Goal: Download file/media

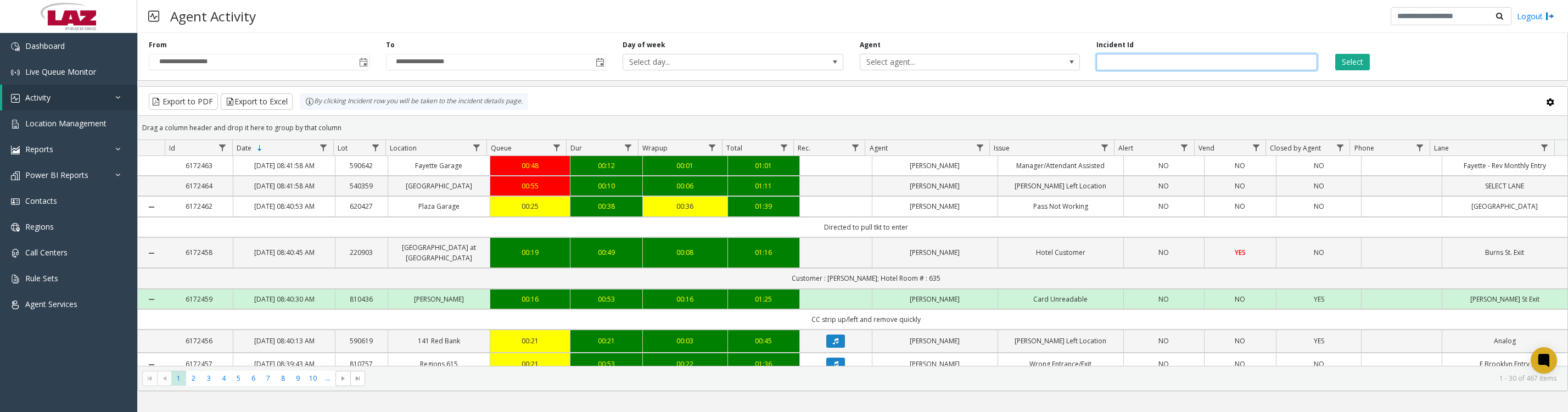
click at [1210, 63] on input "number" at bounding box center [1206, 62] width 220 height 17
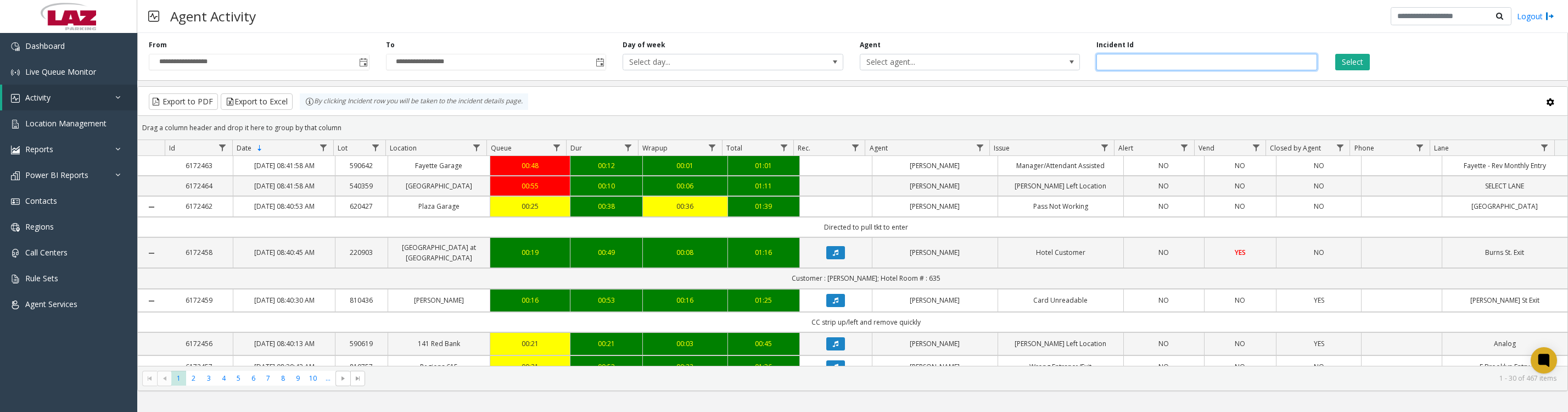
type input "*******"
click at [1347, 63] on button "Select" at bounding box center [1352, 62] width 34 height 17
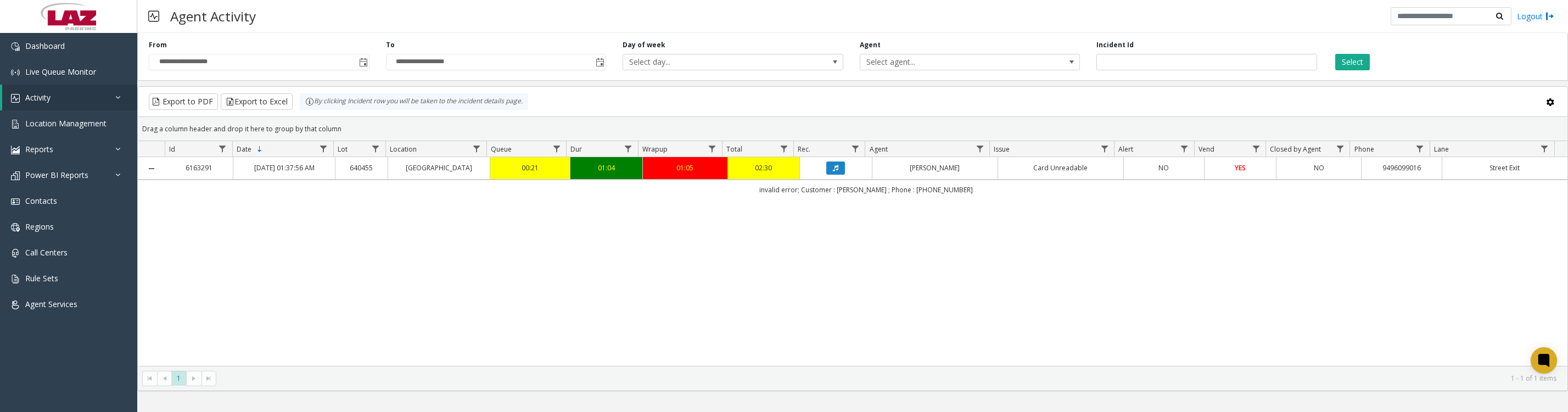
click at [834, 172] on icon "Data table" at bounding box center [835, 168] width 6 height 6
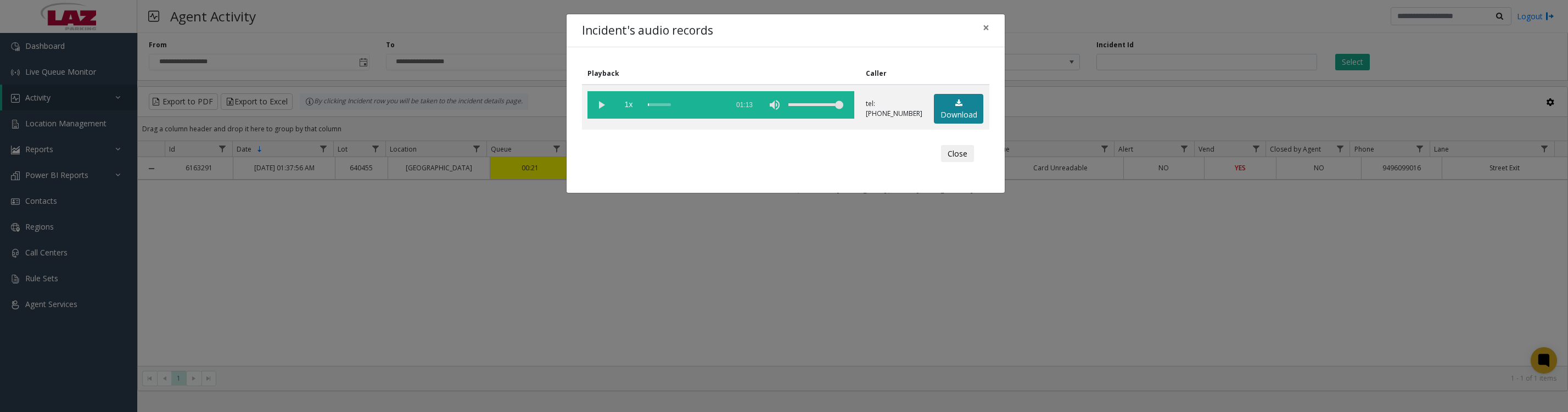
click at [947, 120] on link "Download" at bounding box center [959, 109] width 50 height 31
click at [946, 157] on button "Close" at bounding box center [957, 154] width 33 height 18
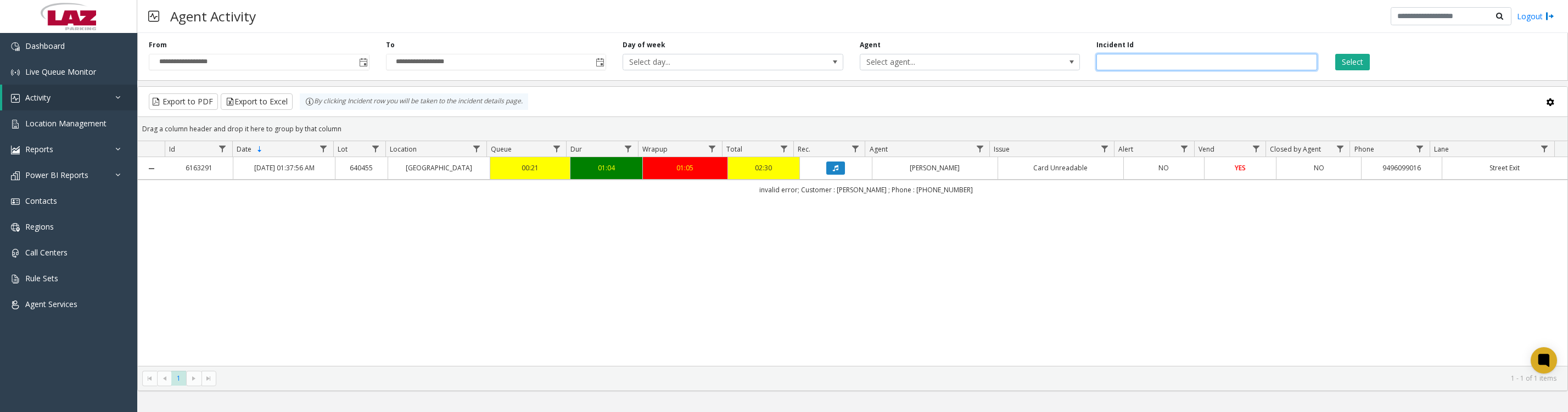
drag, startPoint x: 1170, startPoint y: 61, endPoint x: 1074, endPoint y: 72, distance: 96.6
click at [1074, 72] on div "**********" at bounding box center [853, 55] width 1431 height 52
type input "*******"
click at [1335, 54] on button "Select" at bounding box center [1352, 62] width 34 height 17
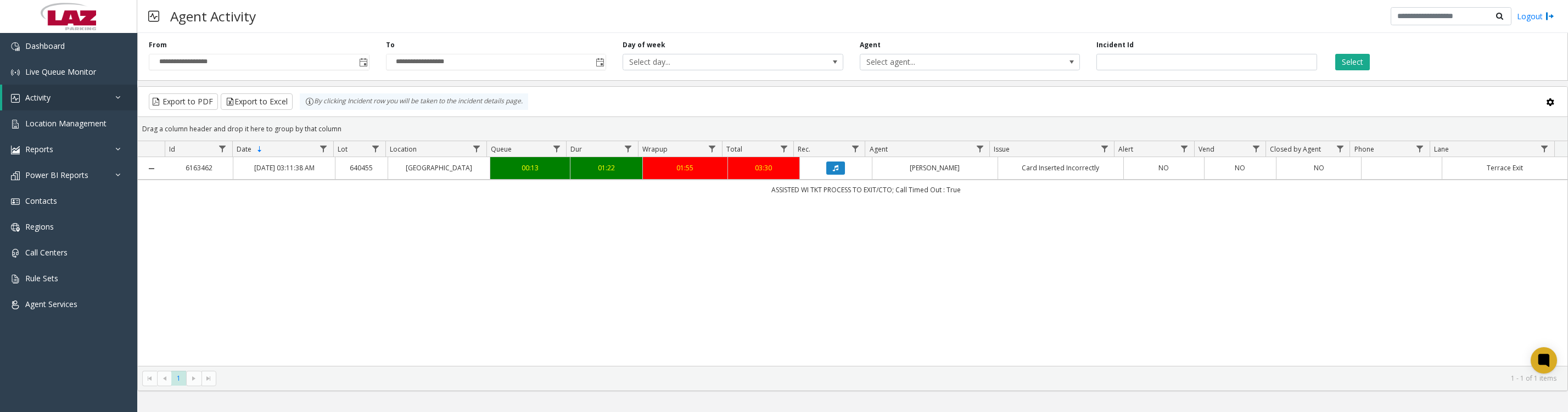
click at [829, 175] on button "Data table" at bounding box center [835, 168] width 18 height 13
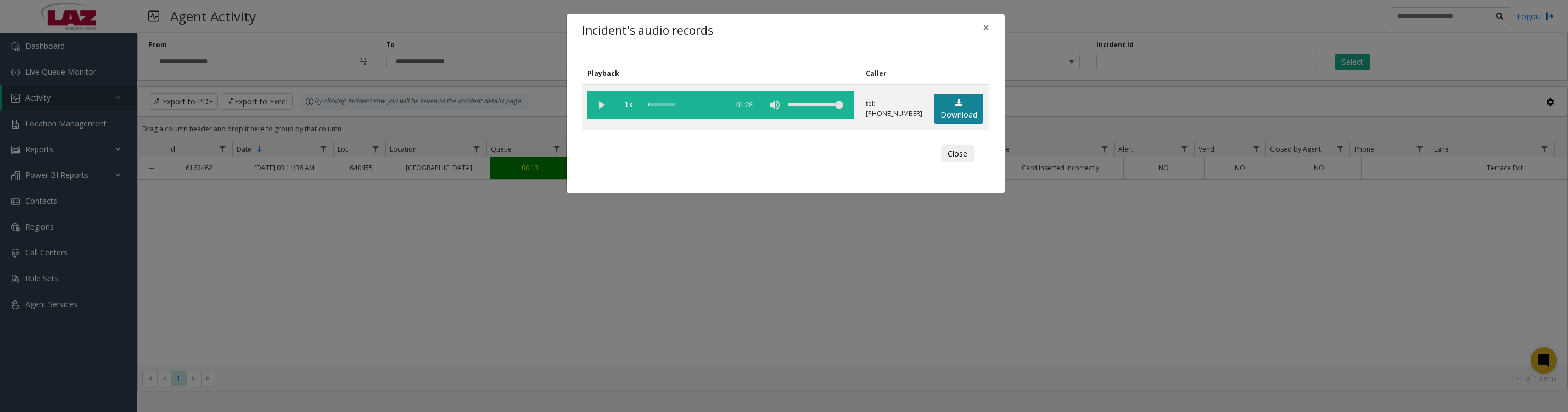
click at [934, 122] on link "Download" at bounding box center [959, 109] width 50 height 31
click at [969, 163] on button "Close" at bounding box center [957, 154] width 33 height 18
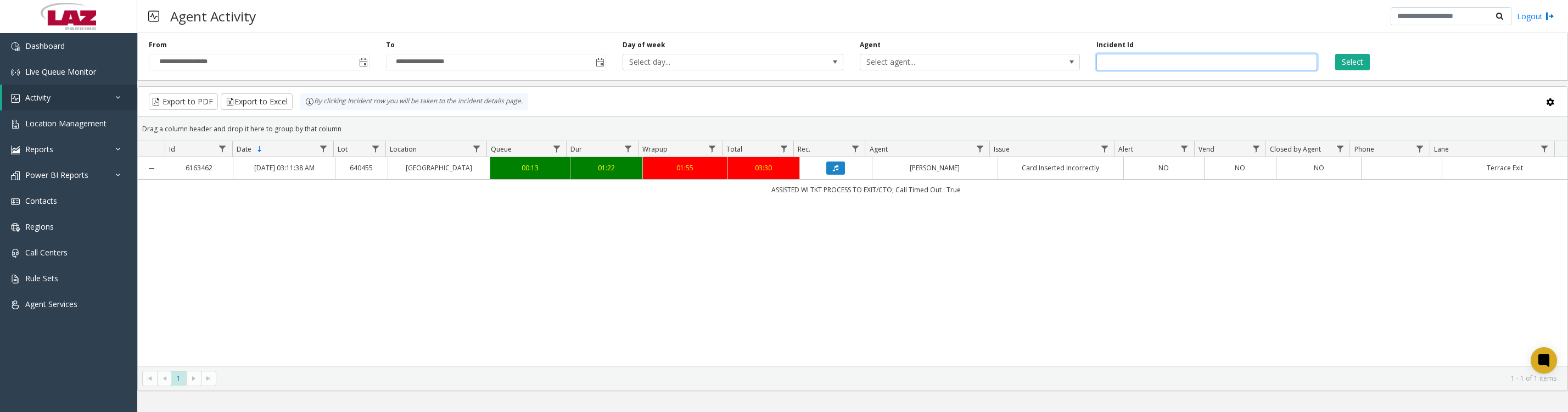
click at [1214, 62] on input "*******" at bounding box center [1206, 62] width 220 height 17
type input "*"
click at [1335, 54] on button "Select" at bounding box center [1352, 62] width 34 height 17
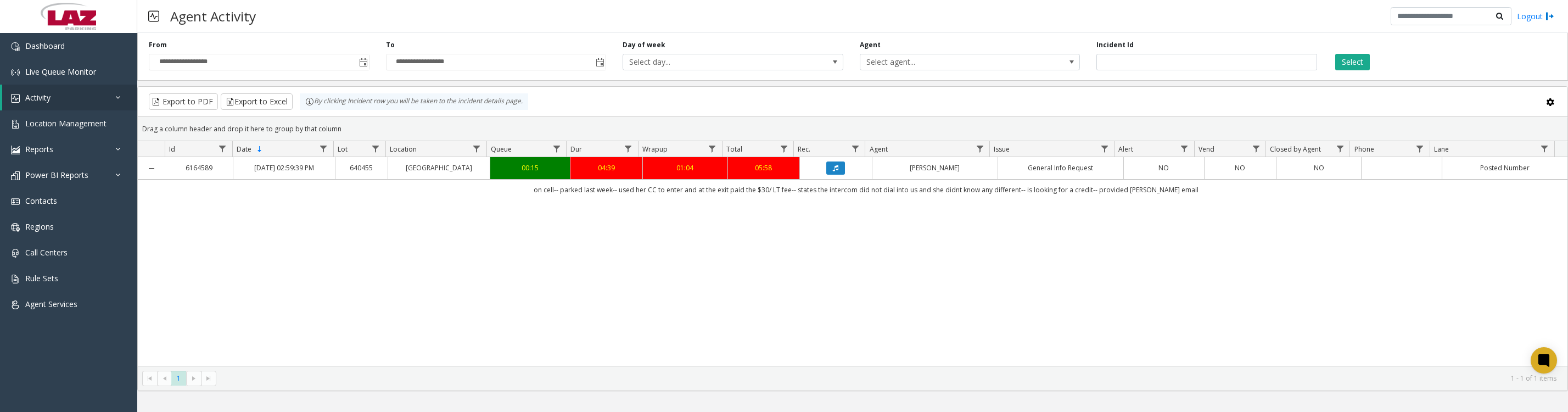
click at [833, 172] on icon "Data table" at bounding box center [835, 168] width 6 height 6
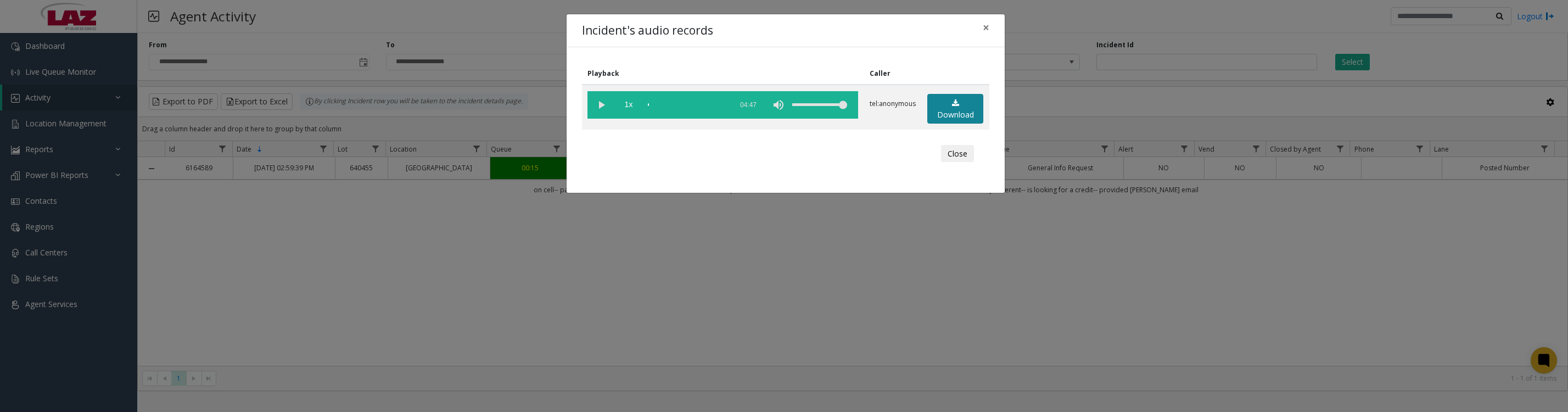
click at [952, 98] on link "Download" at bounding box center [955, 109] width 56 height 31
click at [952, 163] on button "Close" at bounding box center [957, 154] width 33 height 18
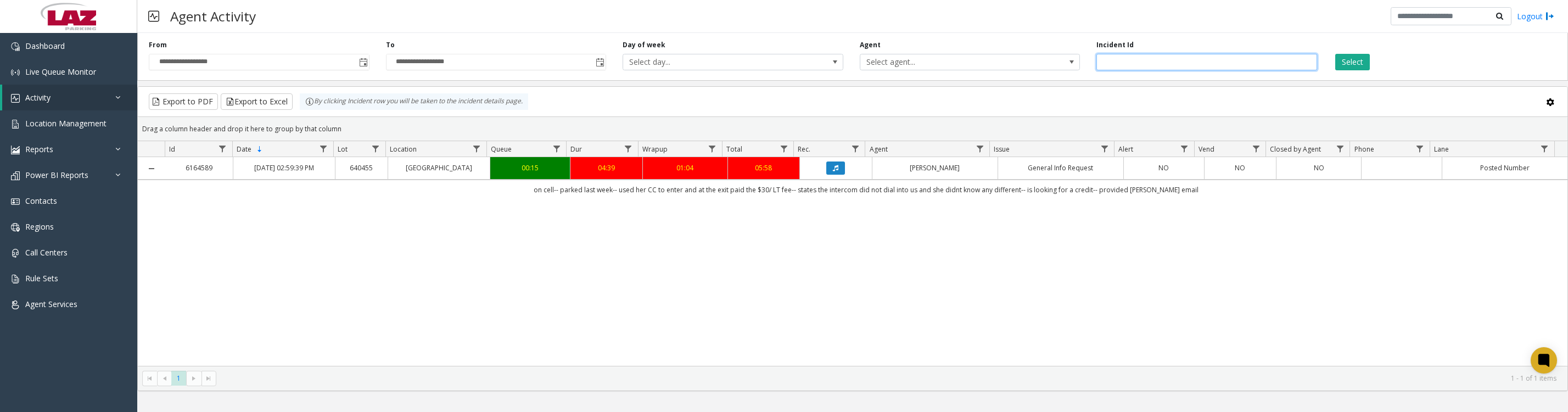
click at [1246, 67] on input "*******" at bounding box center [1206, 62] width 220 height 17
click at [1335, 54] on button "Select" at bounding box center [1352, 62] width 34 height 17
click at [833, 172] on icon "Data table" at bounding box center [835, 168] width 6 height 6
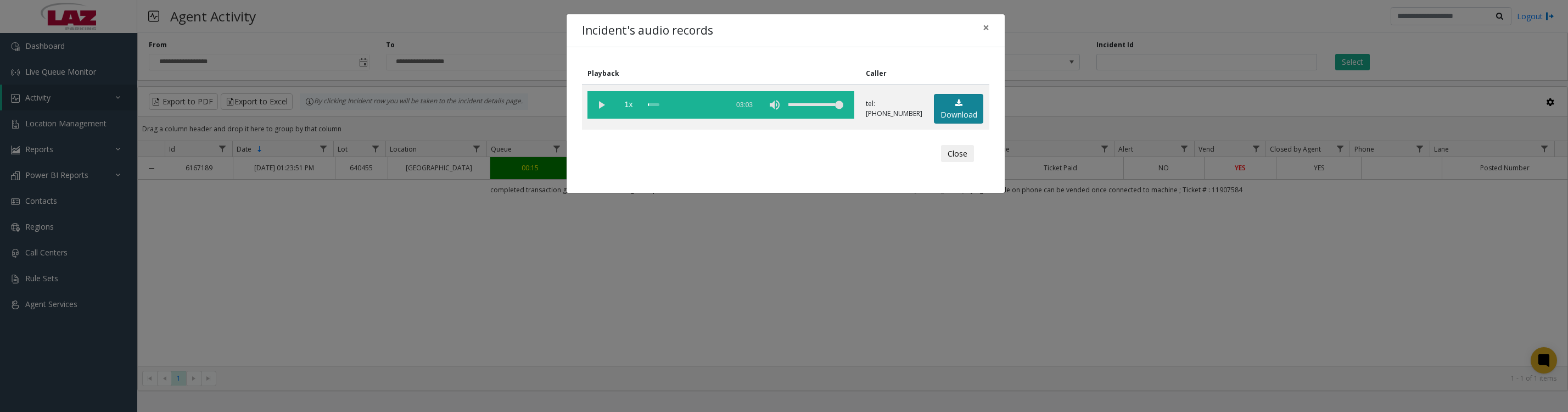
click at [956, 107] on icon at bounding box center [959, 103] width 7 height 8
drag, startPoint x: 941, startPoint y: 160, endPoint x: 942, endPoint y: 168, distance: 8.1
click at [941, 160] on button "Close" at bounding box center [957, 154] width 33 height 18
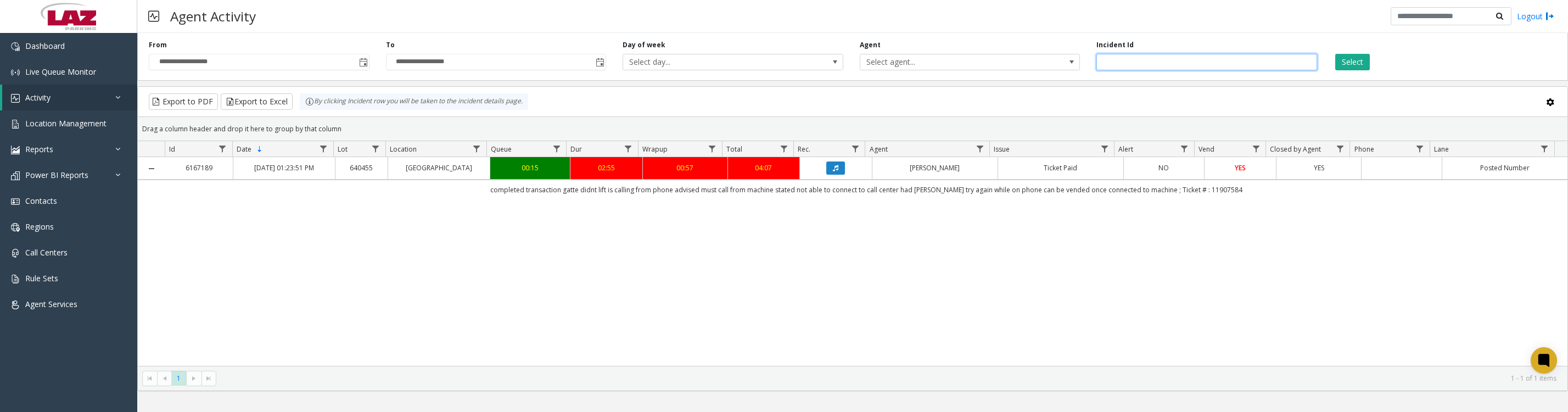
drag, startPoint x: 1158, startPoint y: 63, endPoint x: 1074, endPoint y: 68, distance: 84.1
click at [1074, 68] on div "**********" at bounding box center [853, 55] width 1431 height 52
type input "*******"
click at [1335, 54] on button "Select" at bounding box center [1352, 62] width 34 height 17
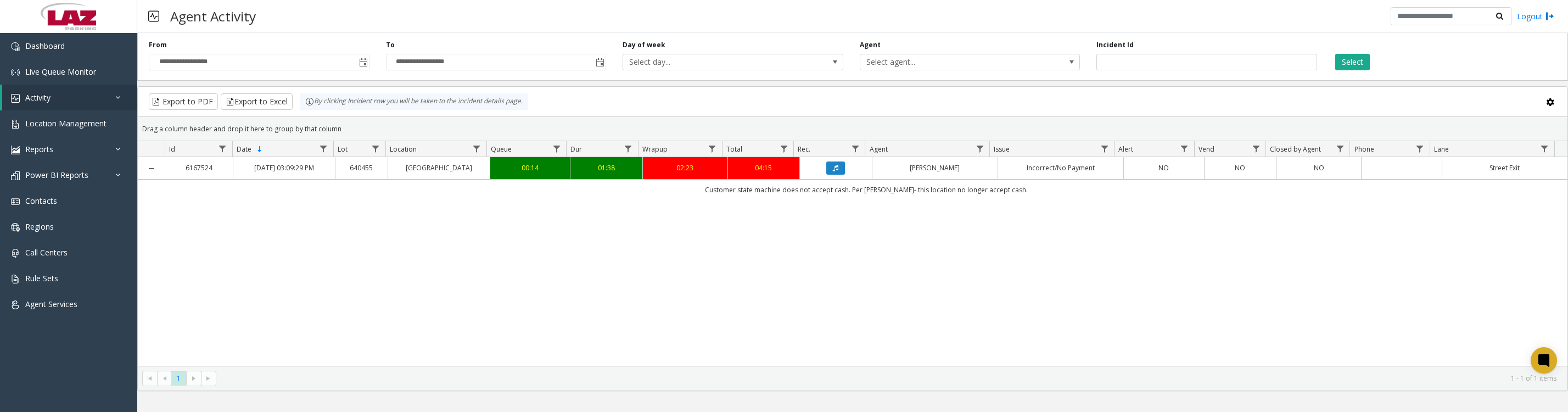
click at [839, 175] on button "Data table" at bounding box center [835, 168] width 18 height 13
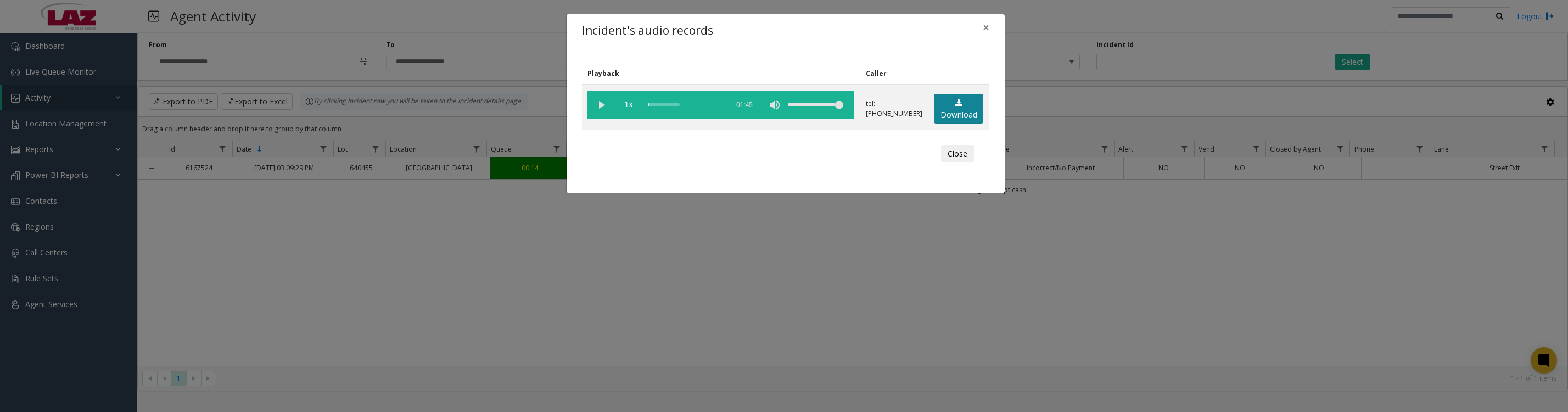
click at [971, 119] on link "Download" at bounding box center [959, 109] width 50 height 31
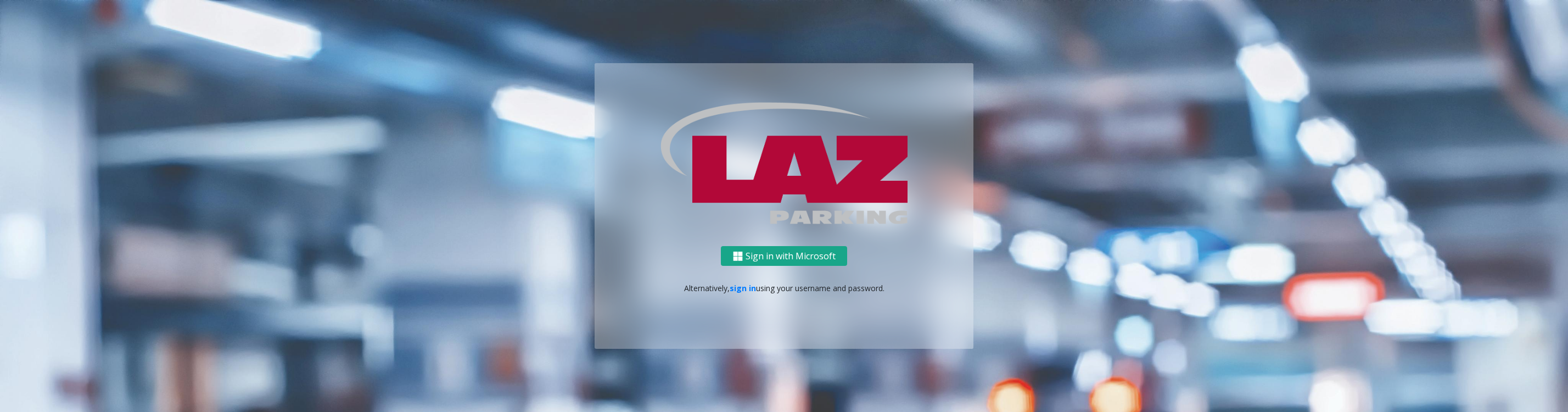
click at [812, 254] on button "Sign in with Microsoft" at bounding box center [784, 256] width 126 height 20
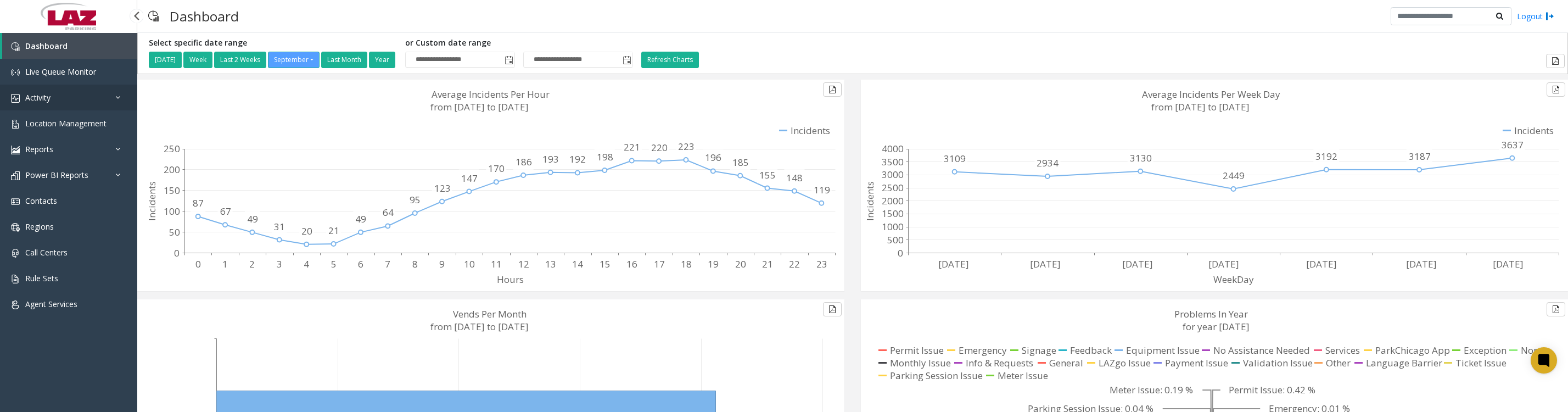
click at [31, 103] on span "Activity" at bounding box center [38, 97] width 25 height 10
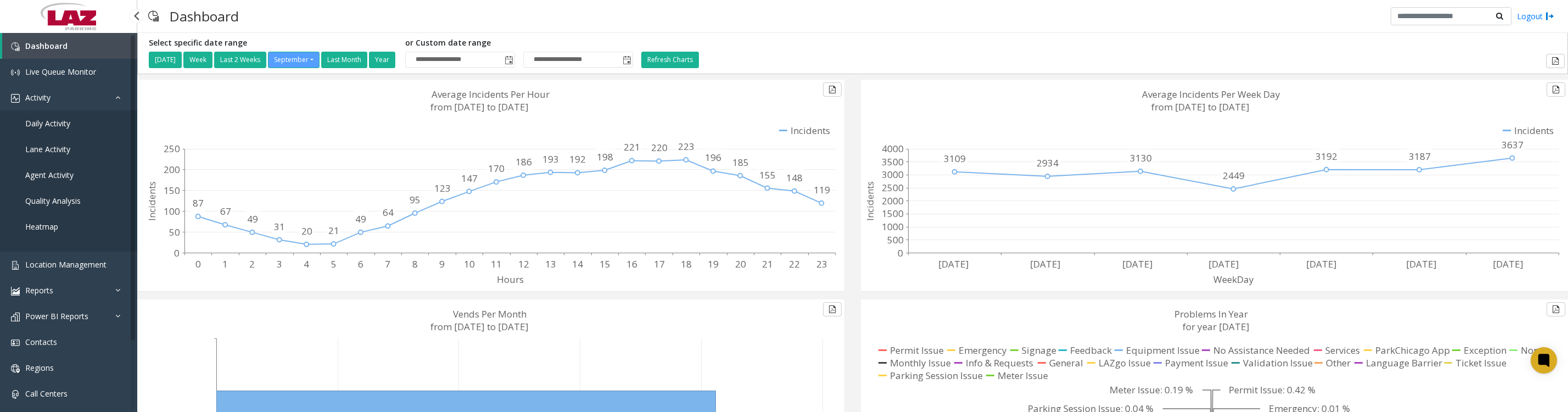
click at [31, 122] on link "Daily Activity" at bounding box center [69, 123] width 137 height 26
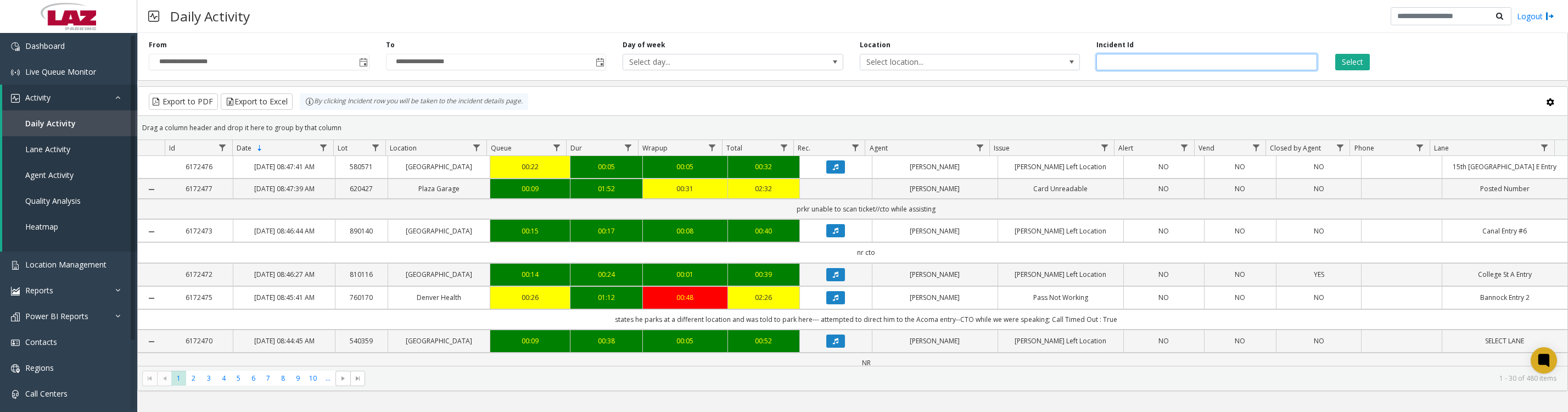
click at [1157, 64] on input "number" at bounding box center [1206, 62] width 220 height 17
type input "*******"
click at [1335, 54] on button "Select" at bounding box center [1352, 62] width 34 height 17
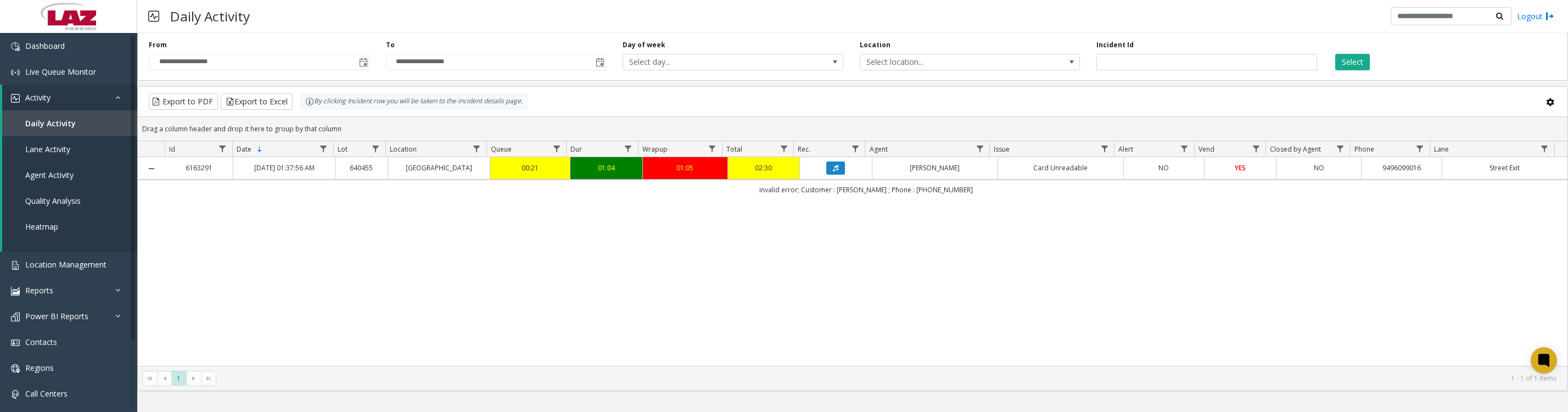
click at [832, 175] on button "Data table" at bounding box center [835, 168] width 18 height 13
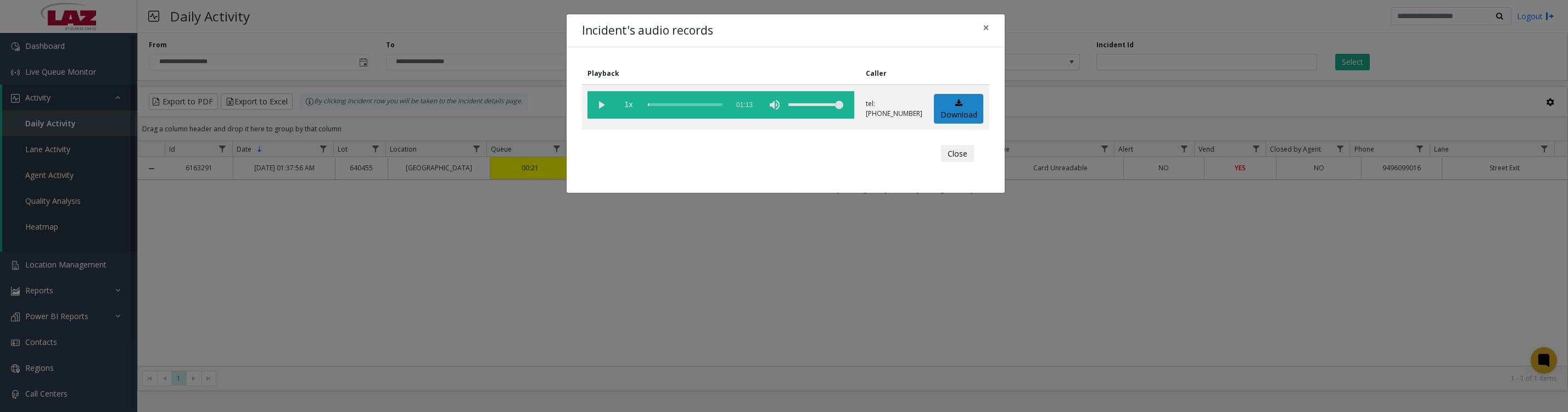
click at [600, 113] on vg-play-pause at bounding box center [601, 104] width 27 height 27
drag, startPoint x: 956, startPoint y: 163, endPoint x: 954, endPoint y: 170, distance: 7.3
click at [956, 163] on button "Close" at bounding box center [957, 154] width 33 height 18
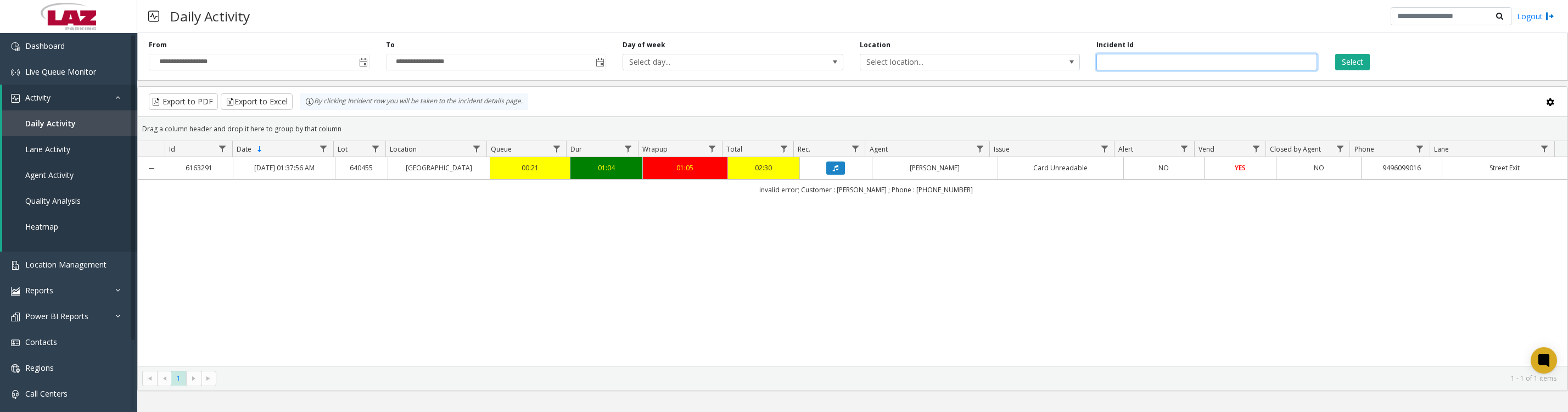
drag, startPoint x: 1155, startPoint y: 59, endPoint x: 1069, endPoint y: 71, distance: 86.8
click at [1069, 71] on div "**********" at bounding box center [853, 55] width 1431 height 52
click at [357, 66] on span "Toggle popup" at bounding box center [363, 62] width 12 height 18
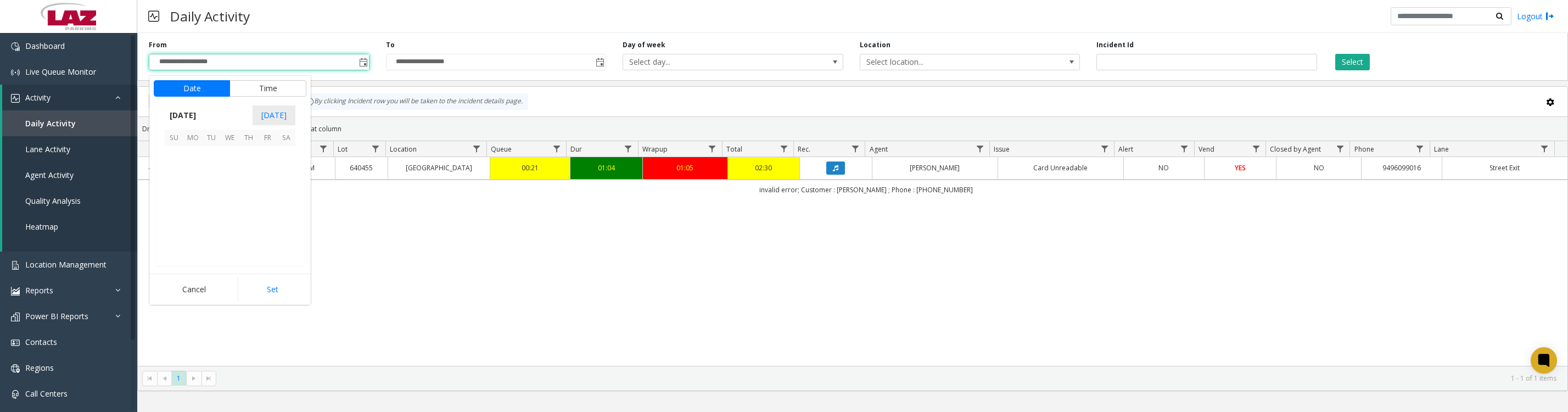
scroll to position [197087, 0]
drag, startPoint x: 177, startPoint y: 158, endPoint x: 198, endPoint y: 170, distance: 24.2
click at [196, 162] on span "1" at bounding box center [193, 155] width 18 height 18
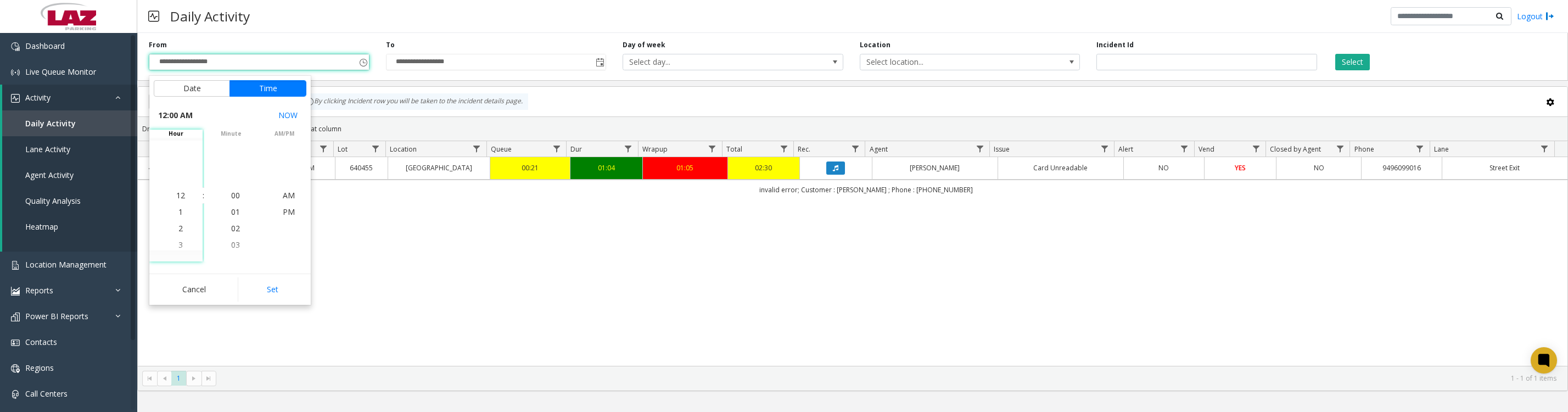
click at [253, 287] on button "Set" at bounding box center [272, 289] width 69 height 24
type input "**********"
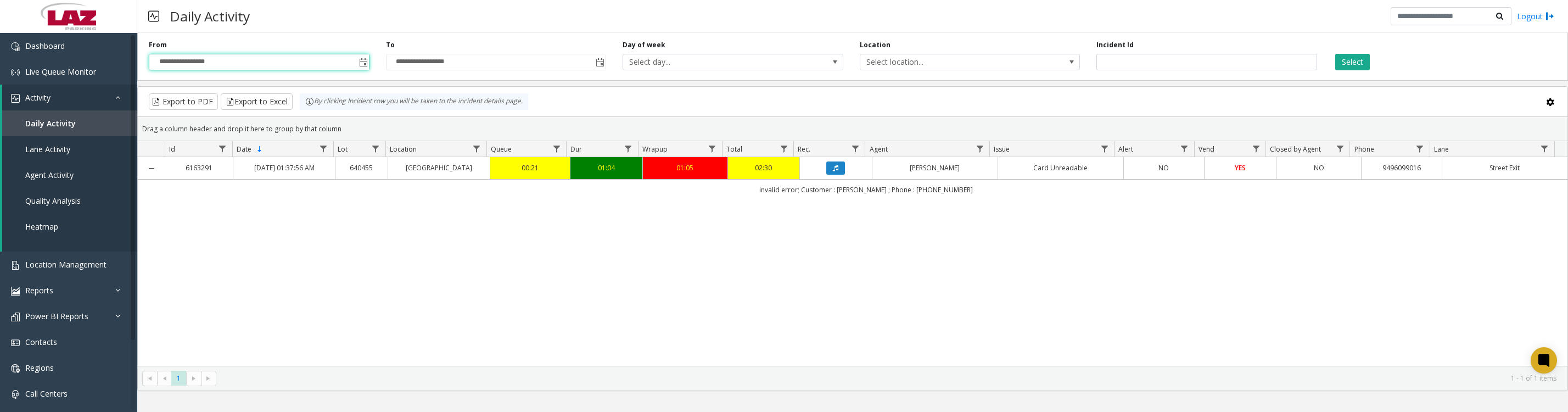
click at [985, 71] on span "Select location..." at bounding box center [970, 62] width 220 height 17
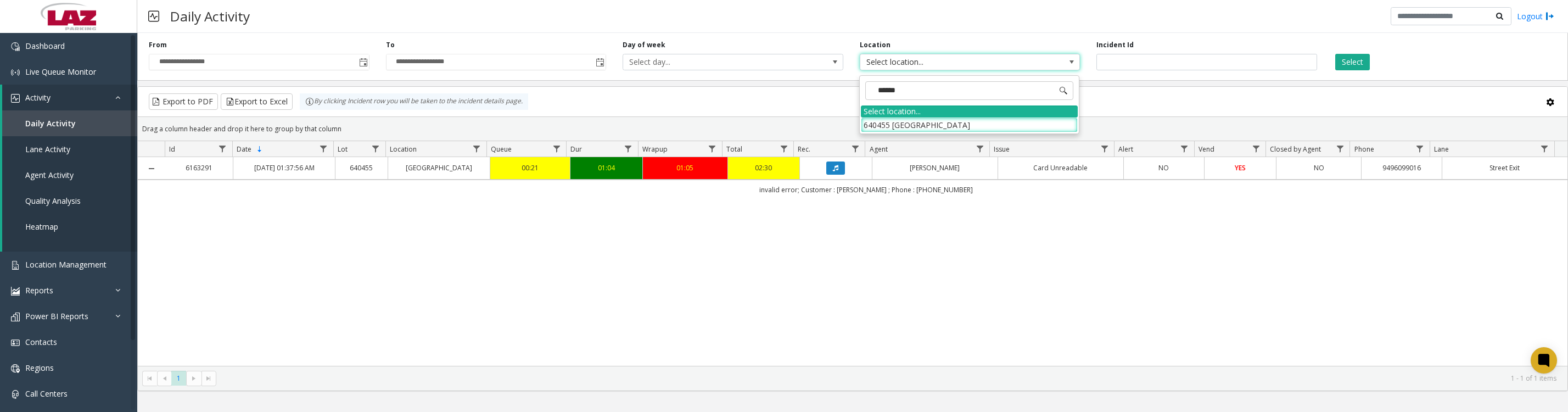
type input "*******"
click at [879, 127] on li "640455 Del Mar Plaza" at bounding box center [969, 125] width 217 height 15
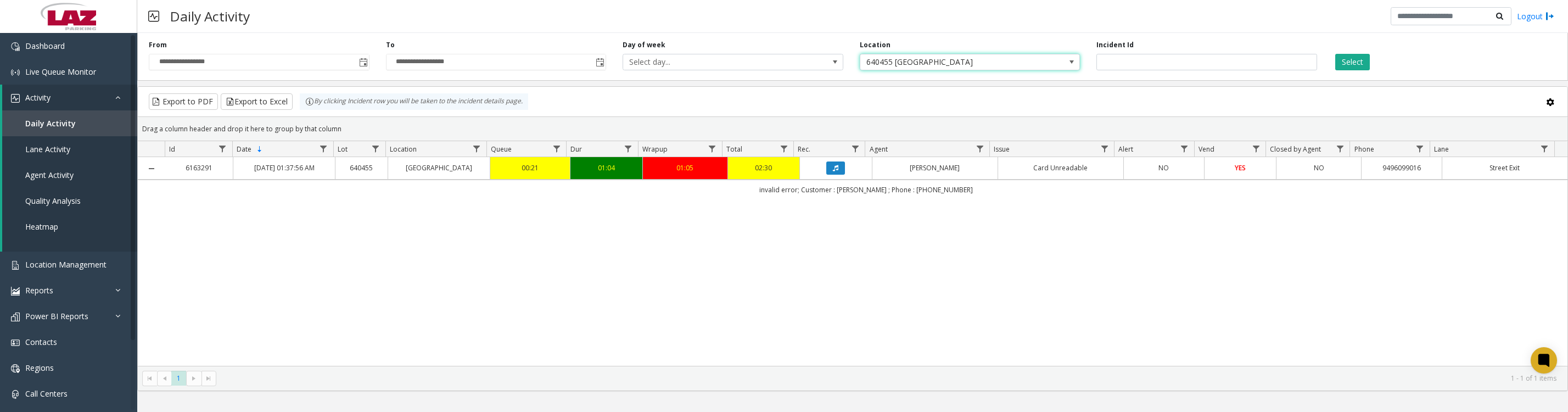
click at [1351, 66] on button "Select" at bounding box center [1352, 62] width 34 height 17
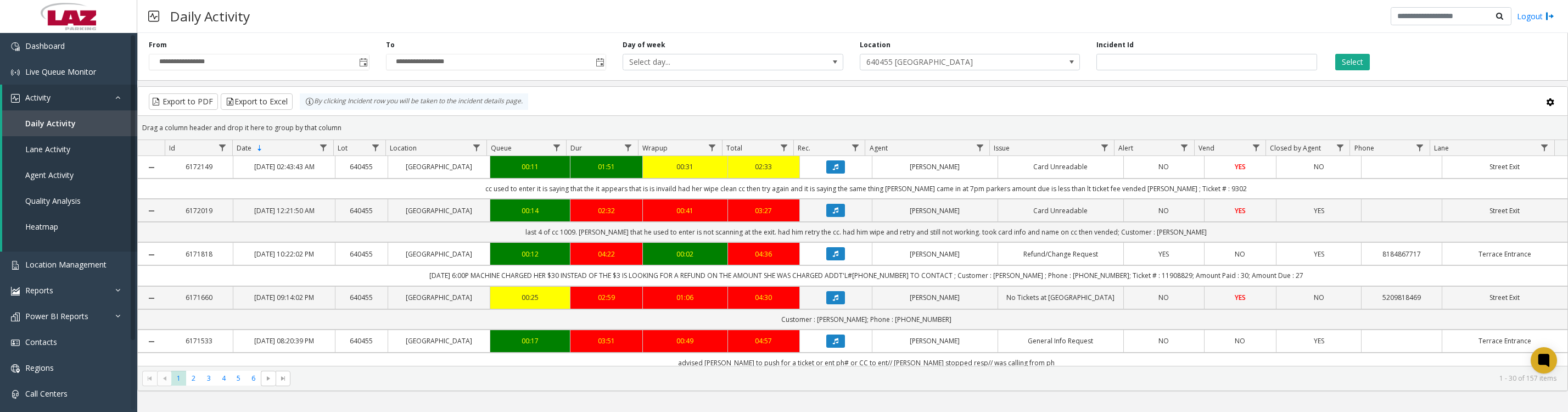
click at [830, 174] on button "Data table" at bounding box center [835, 167] width 18 height 13
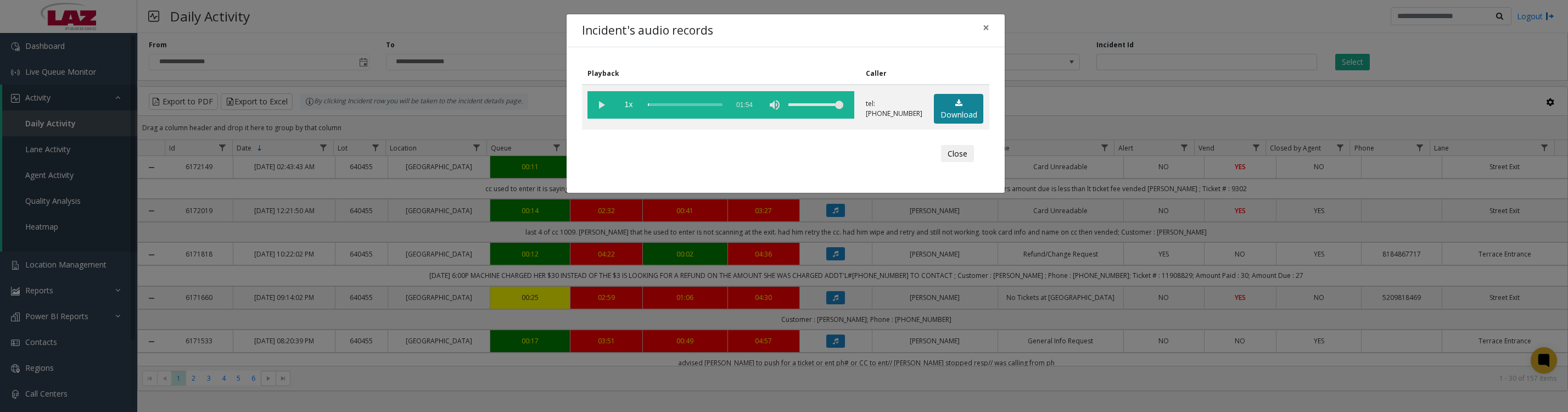
click at [954, 114] on link "Download" at bounding box center [959, 109] width 50 height 31
click at [604, 107] on vg-play-pause at bounding box center [601, 104] width 27 height 27
click at [603, 106] on vg-play-pause at bounding box center [601, 104] width 27 height 27
click at [944, 162] on button "Close" at bounding box center [957, 154] width 33 height 18
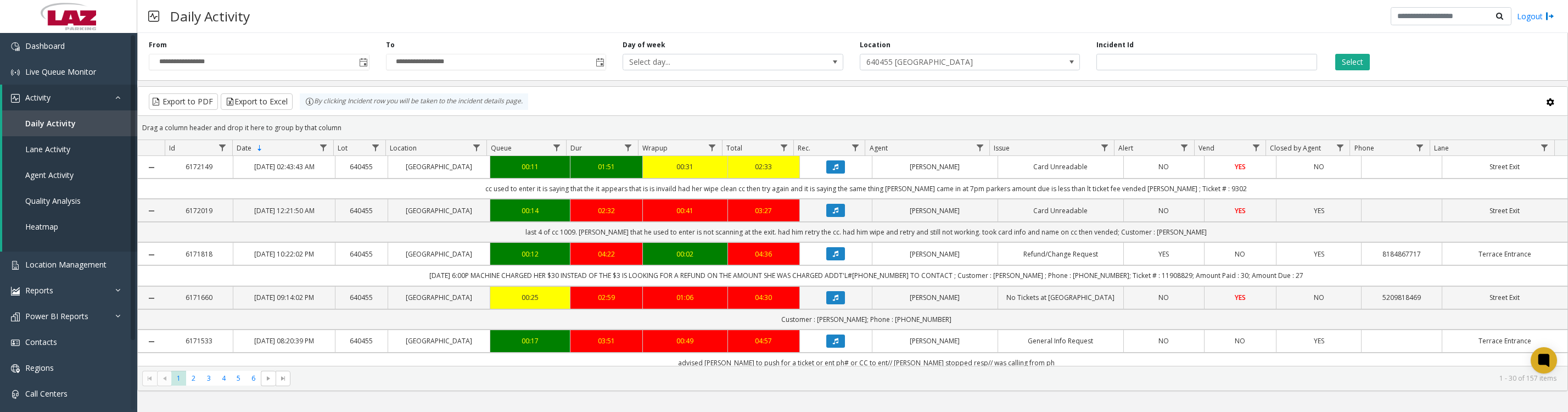
click at [833, 257] on icon "Data table" at bounding box center [835, 254] width 6 height 6
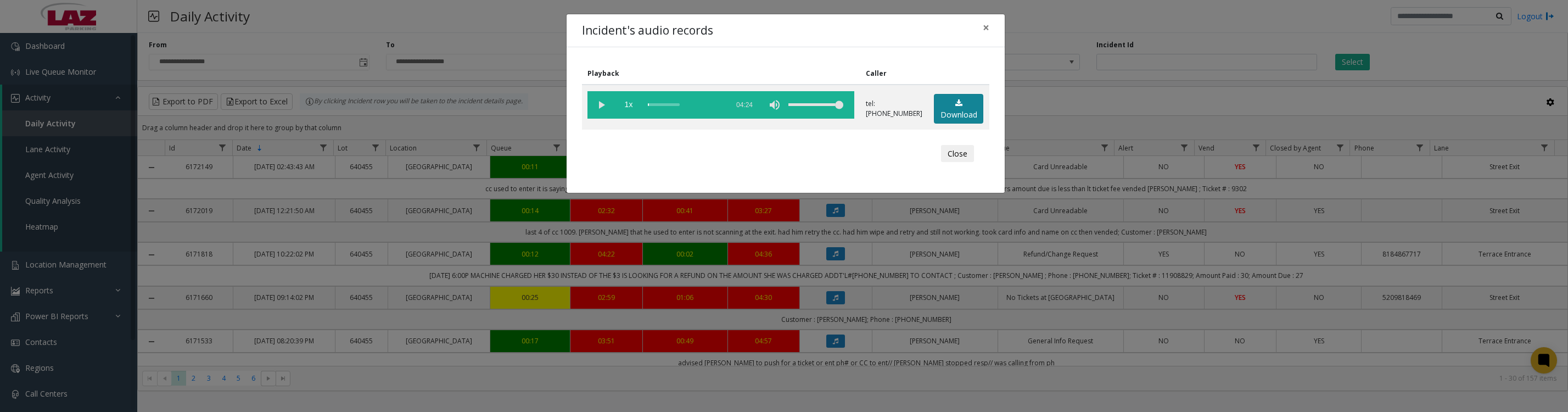
click at [935, 116] on link "Download" at bounding box center [959, 109] width 50 height 31
